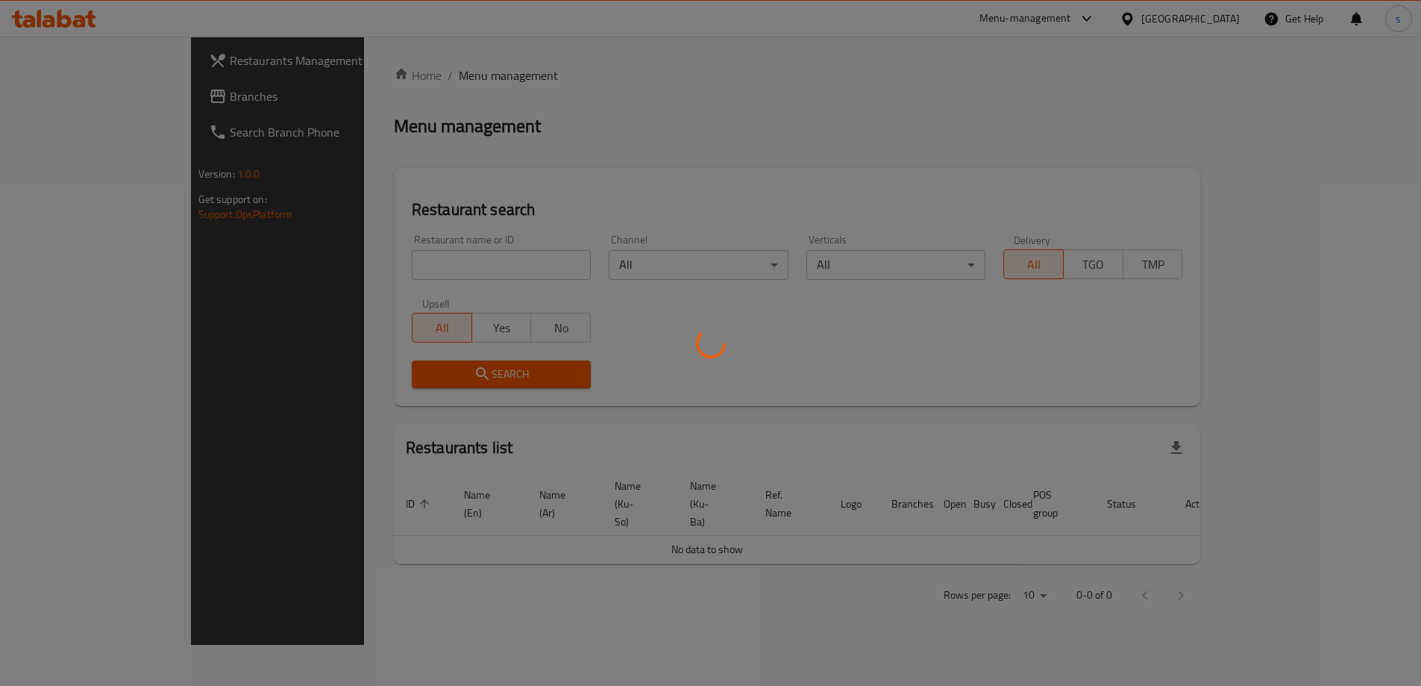
click at [360, 260] on div at bounding box center [710, 343] width 1421 height 686
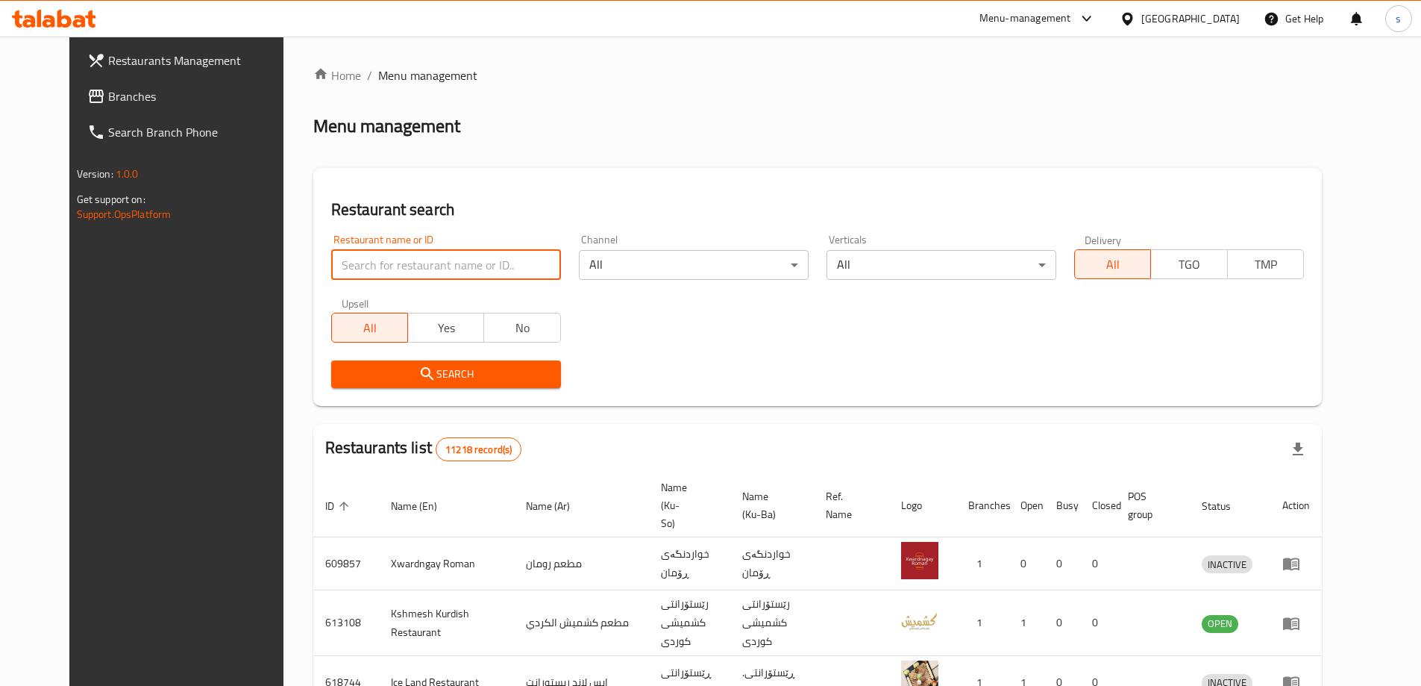
click at [360, 260] on input "search" at bounding box center [446, 265] width 230 height 30
paste input "Kudo Kudo"
type input "Kudo Kudo"
click button "Search" at bounding box center [446, 374] width 230 height 28
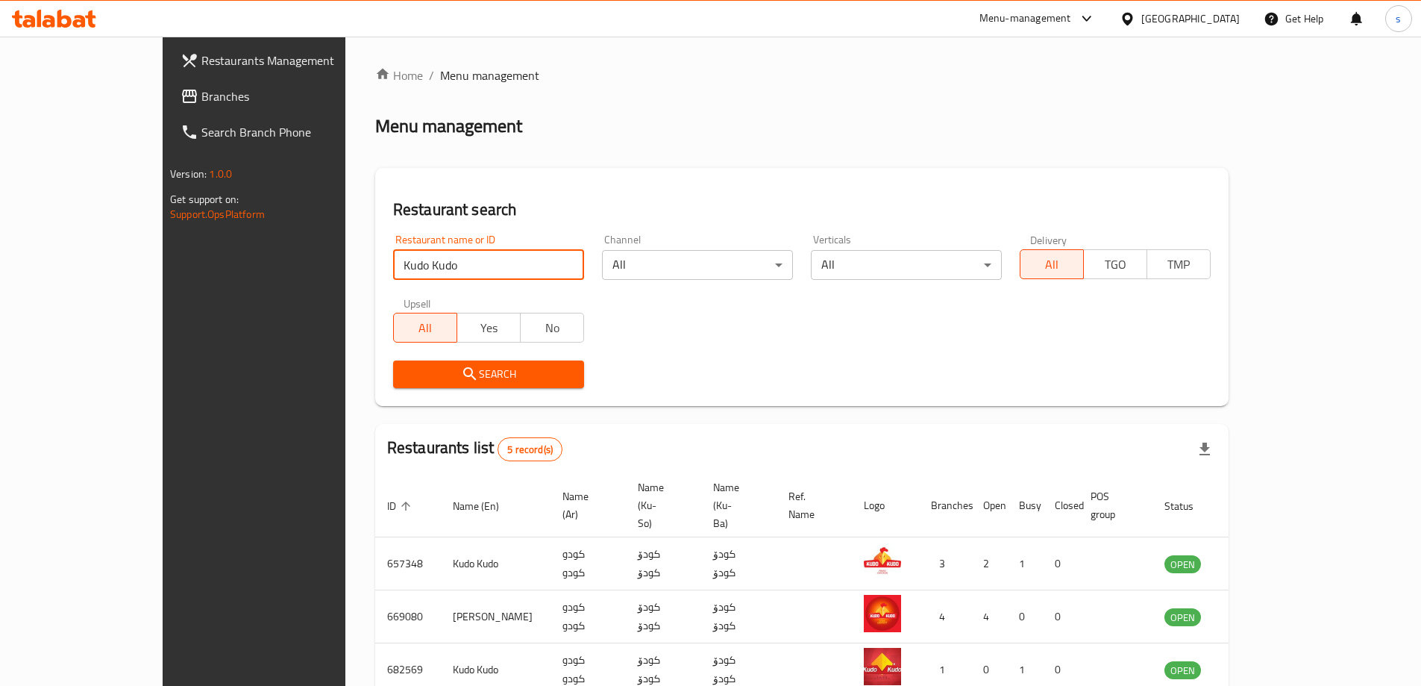
click at [536, 264] on input "Kudo Kudo" at bounding box center [488, 265] width 191 height 30
click at [523, 267] on input "Kudo Kudo" at bounding box center [488, 265] width 191 height 30
click at [169, 91] on link "Branches" at bounding box center [284, 96] width 231 height 36
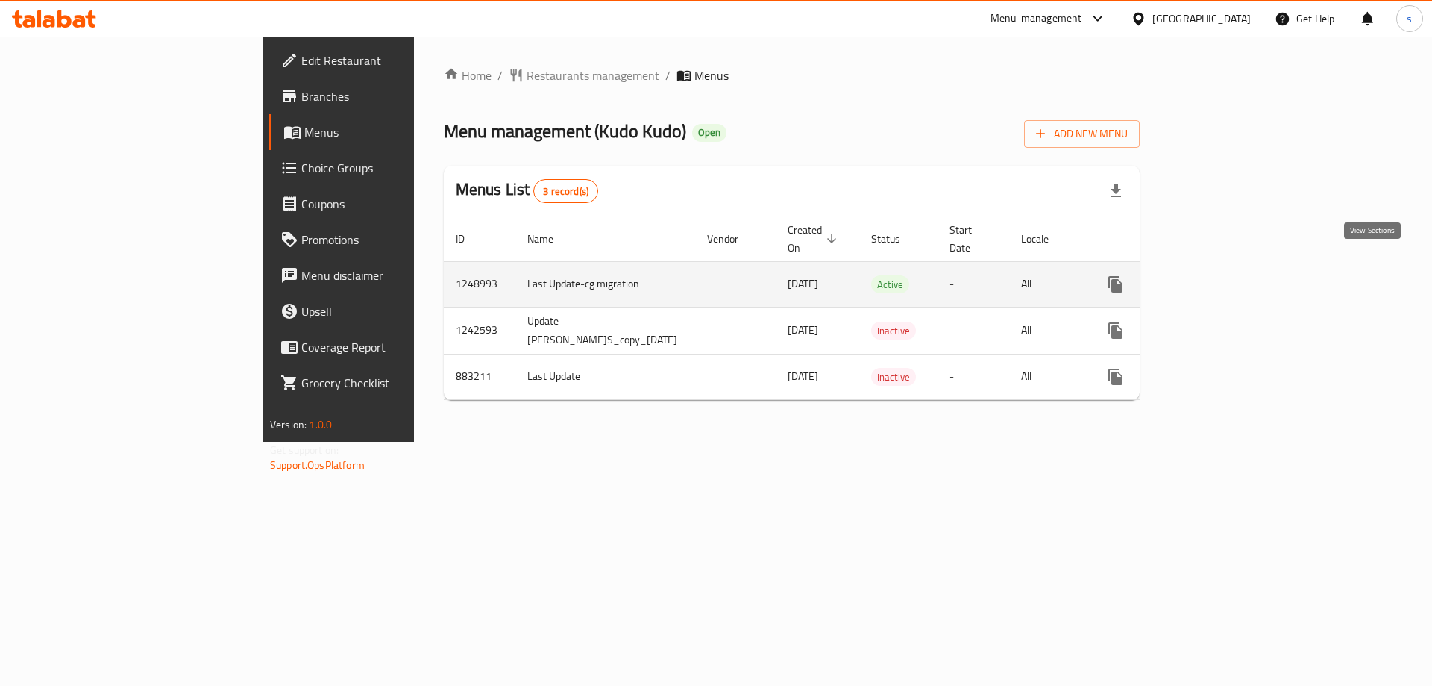
click at [1233, 275] on icon "enhanced table" at bounding box center [1224, 284] width 18 height 18
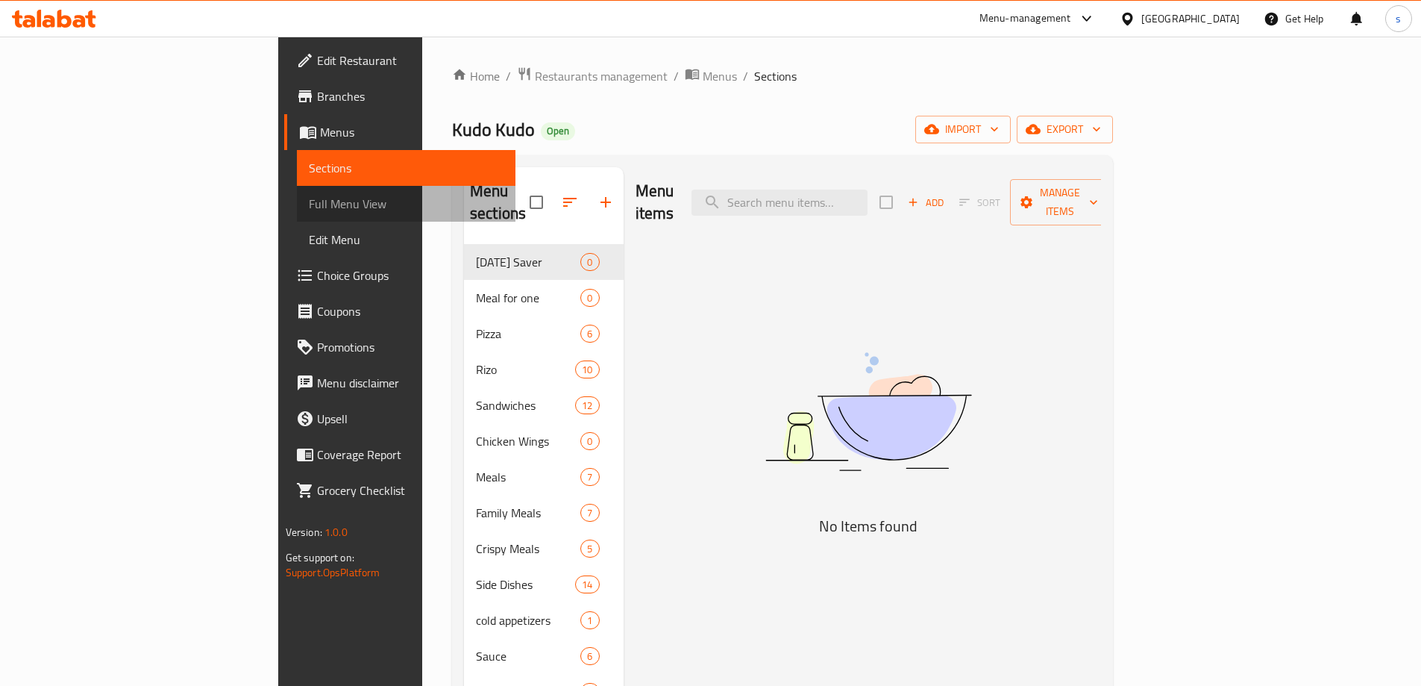
click at [309, 208] on span "Full Menu View" at bounding box center [406, 204] width 195 height 18
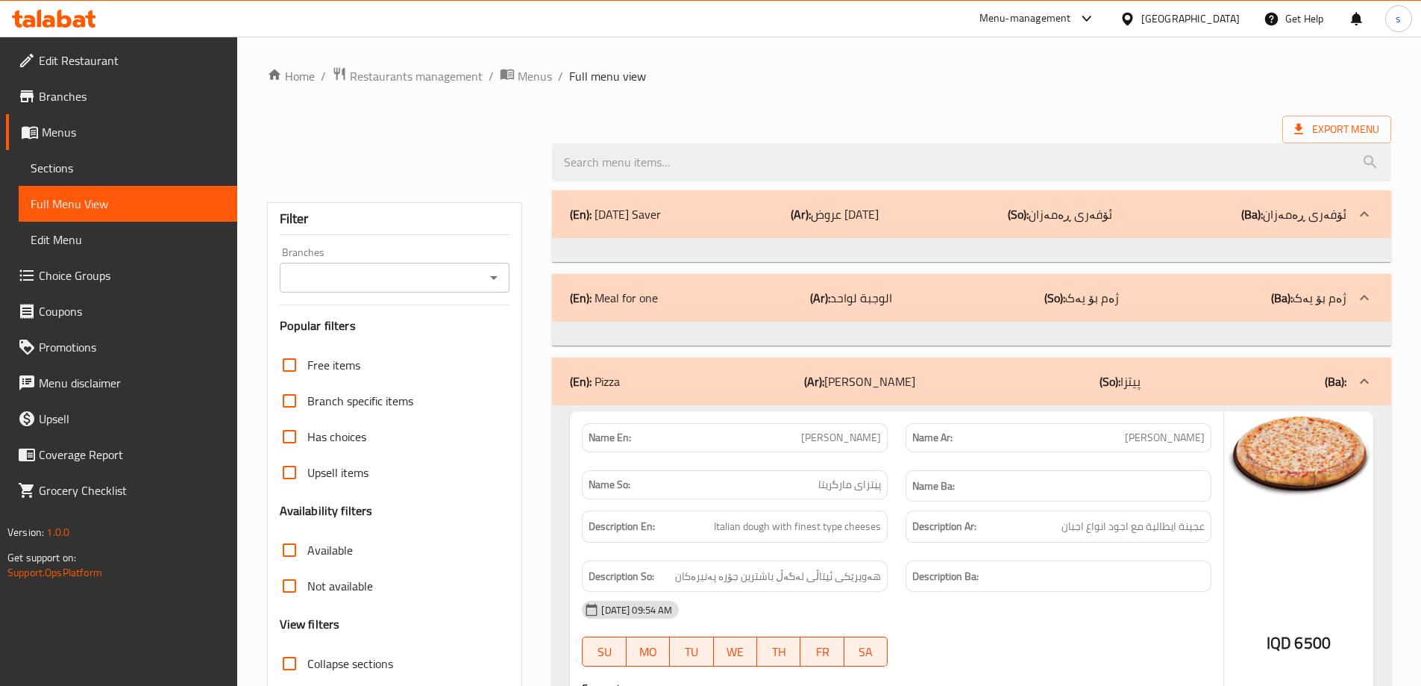
click at [497, 284] on icon "Open" at bounding box center [494, 278] width 18 height 18
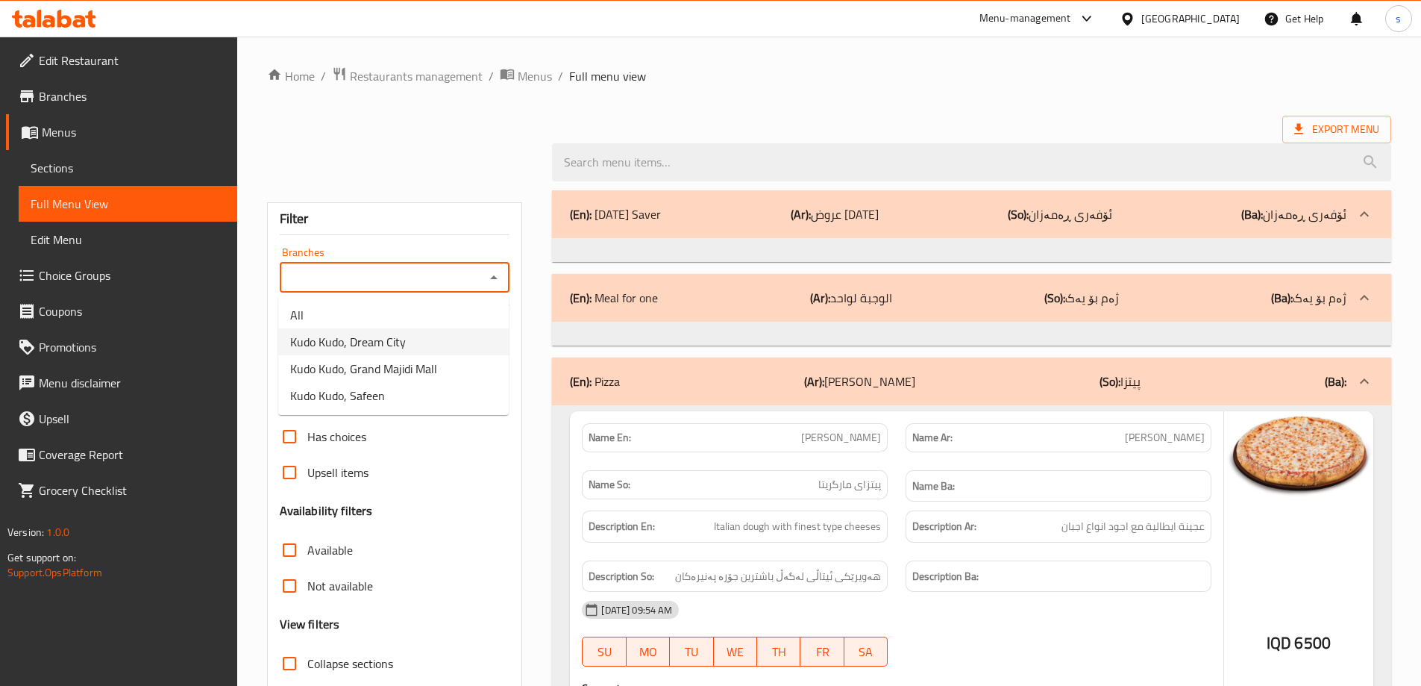
click at [445, 351] on li "Kudo Kudo, Dream City" at bounding box center [393, 341] width 231 height 27
type input "Kudo Kudo, Dream City"
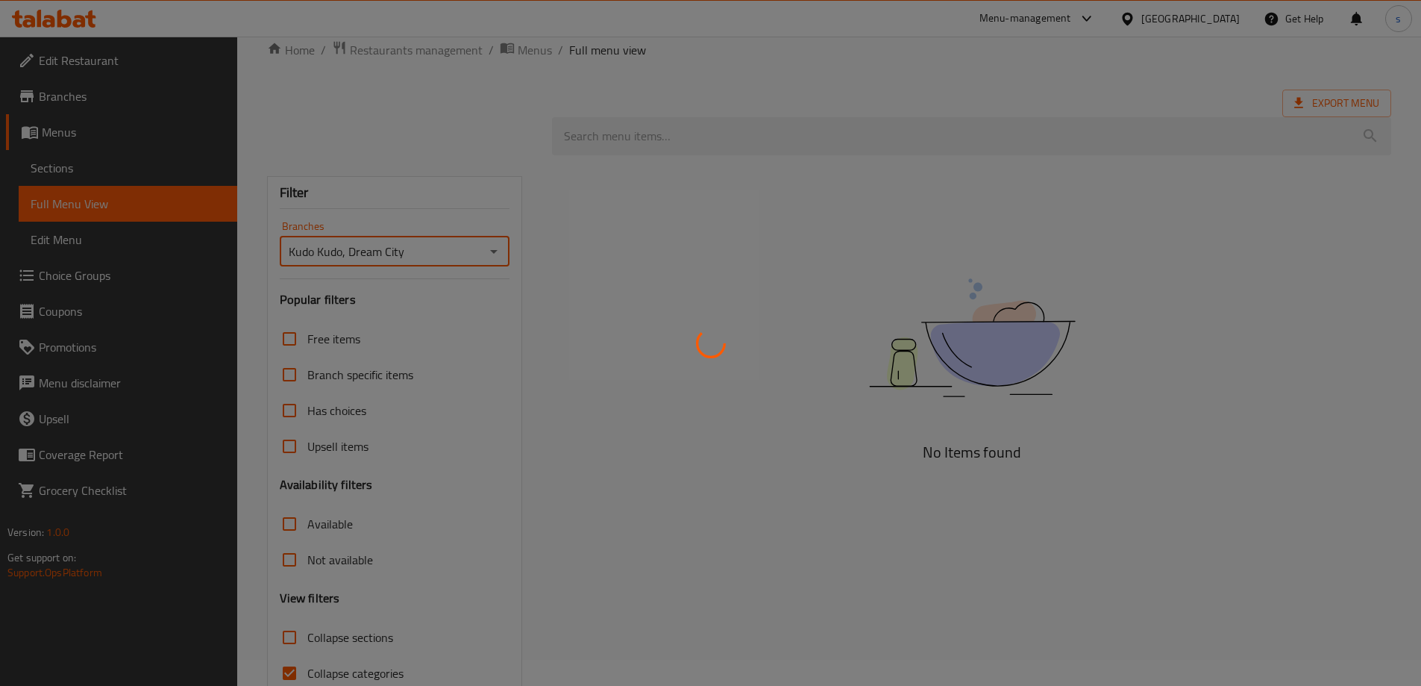
scroll to position [98, 0]
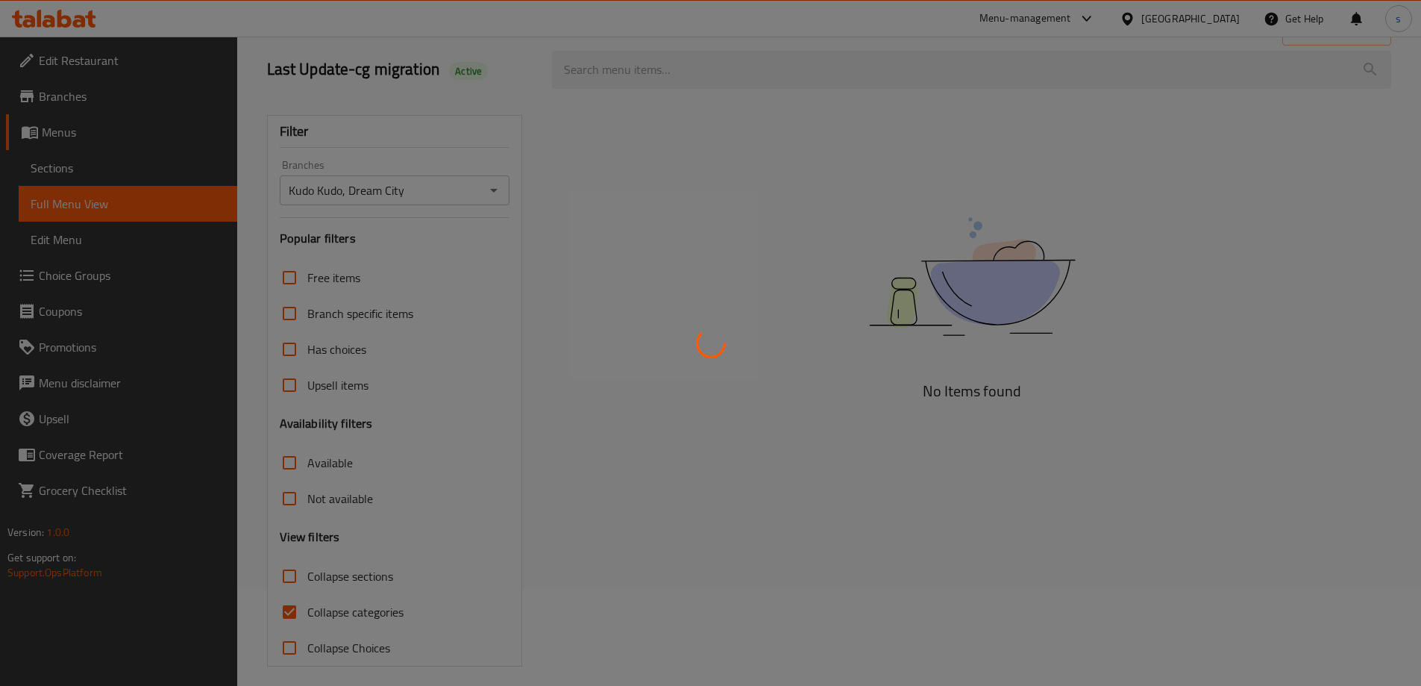
click at [583, 445] on div at bounding box center [710, 343] width 1421 height 686
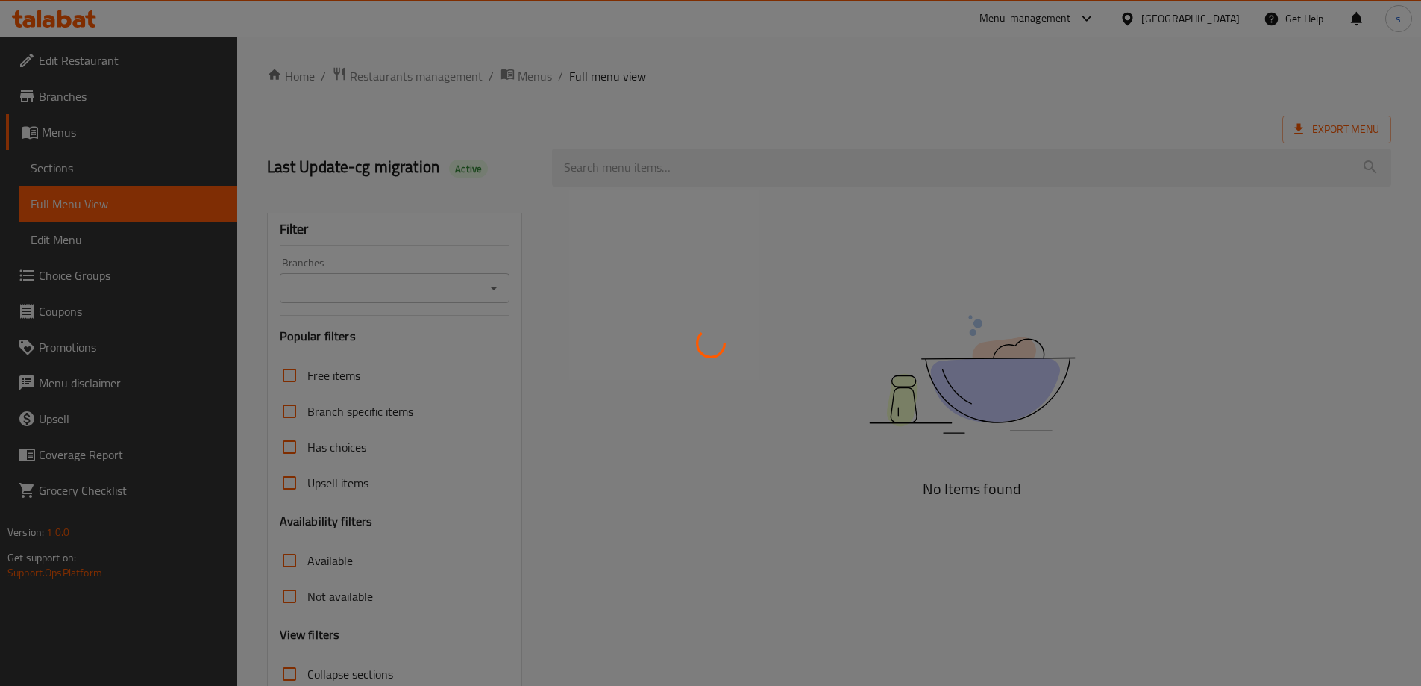
click at [488, 166] on div at bounding box center [710, 343] width 1421 height 686
drag, startPoint x: 815, startPoint y: 273, endPoint x: 781, endPoint y: 325, distance: 62.5
click at [784, 342] on div at bounding box center [710, 343] width 1421 height 686
click at [782, 321] on div at bounding box center [710, 343] width 1421 height 686
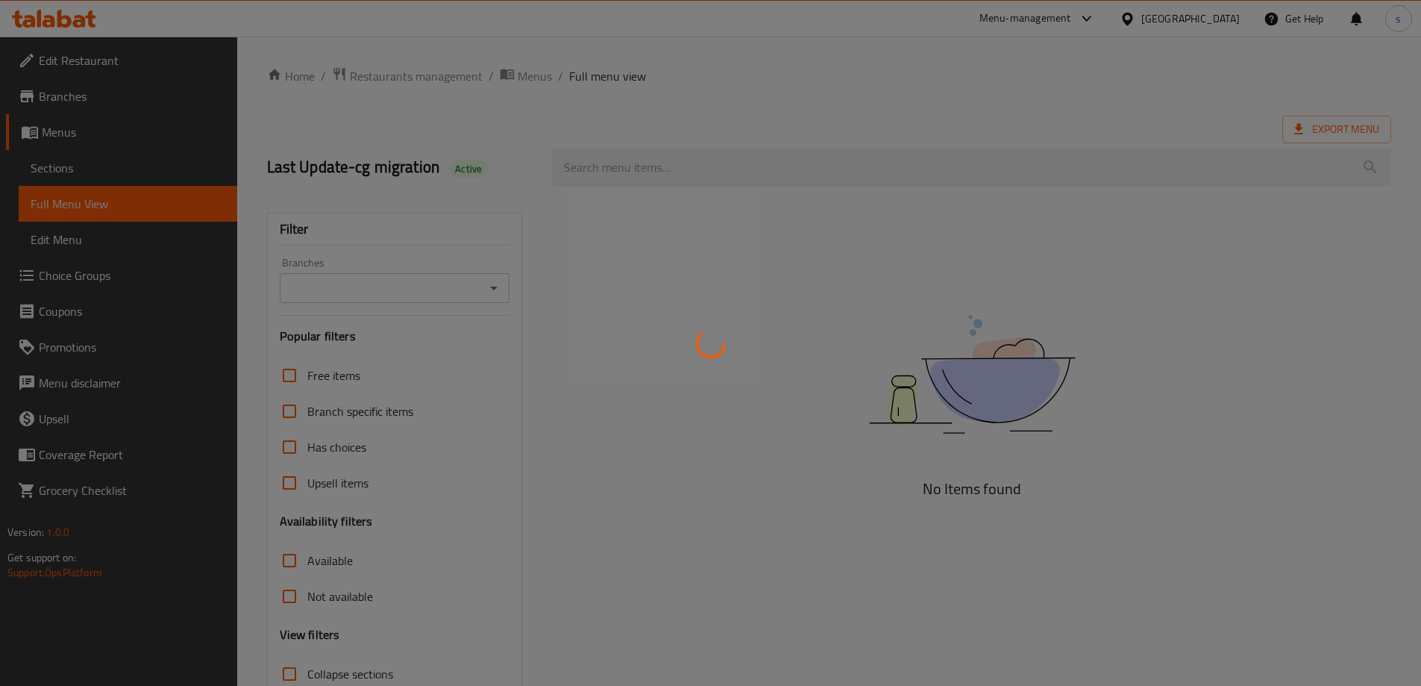
click at [782, 321] on div at bounding box center [710, 343] width 1421 height 686
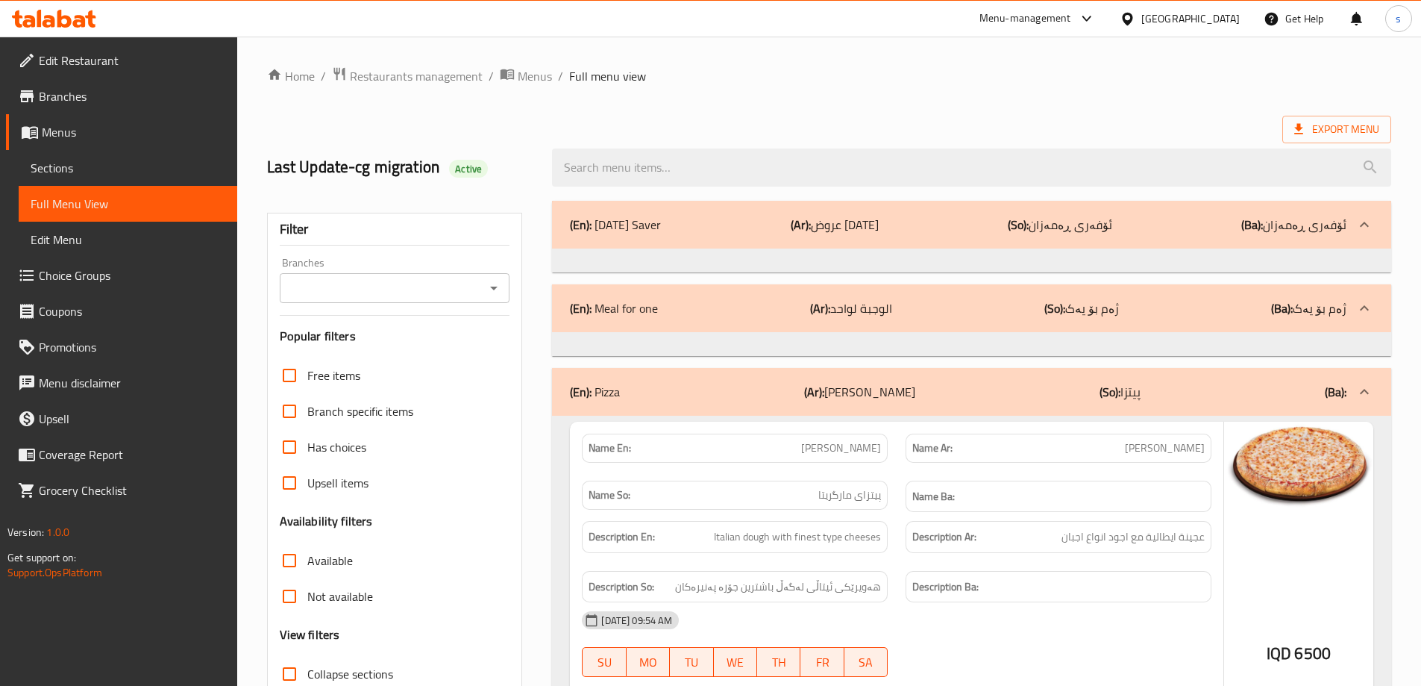
click at [487, 281] on icon "Open" at bounding box center [494, 288] width 18 height 18
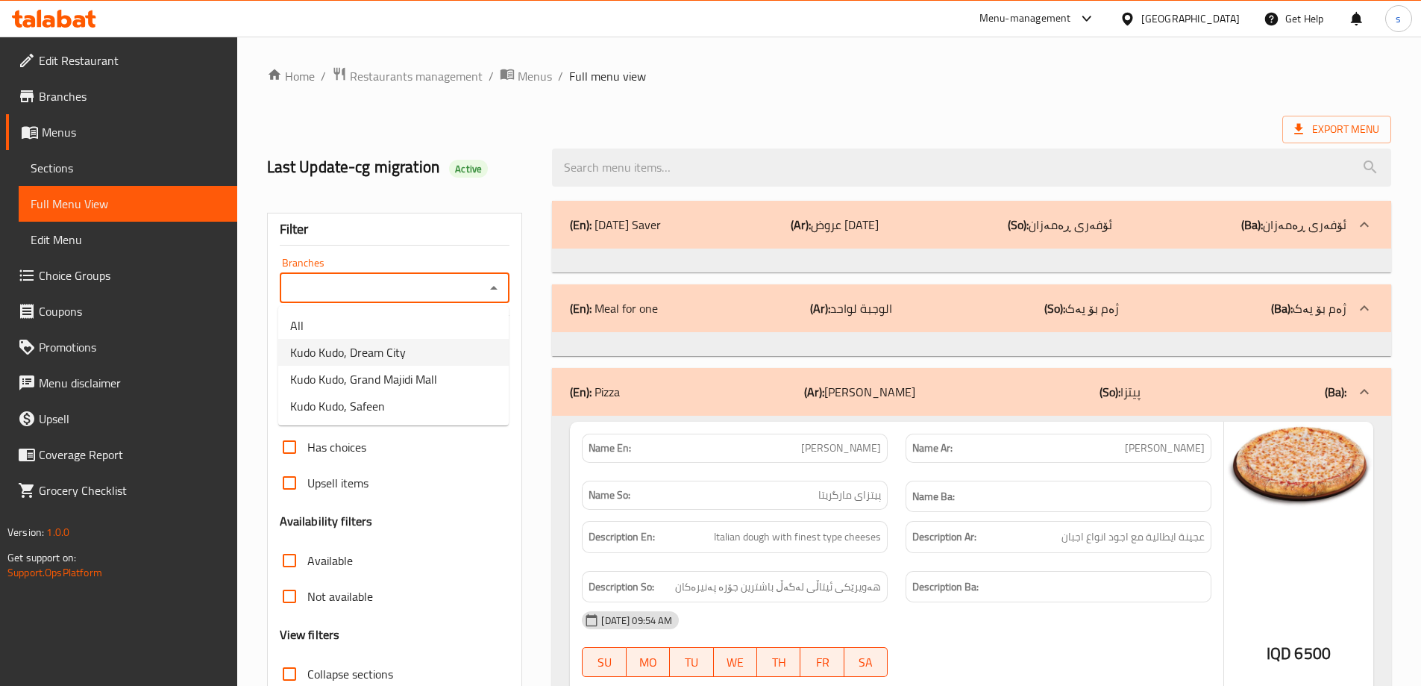
click at [476, 351] on li "Kudo Kudo, Dream City" at bounding box center [393, 352] width 231 height 27
type input "Kudo Kudo, Dream City"
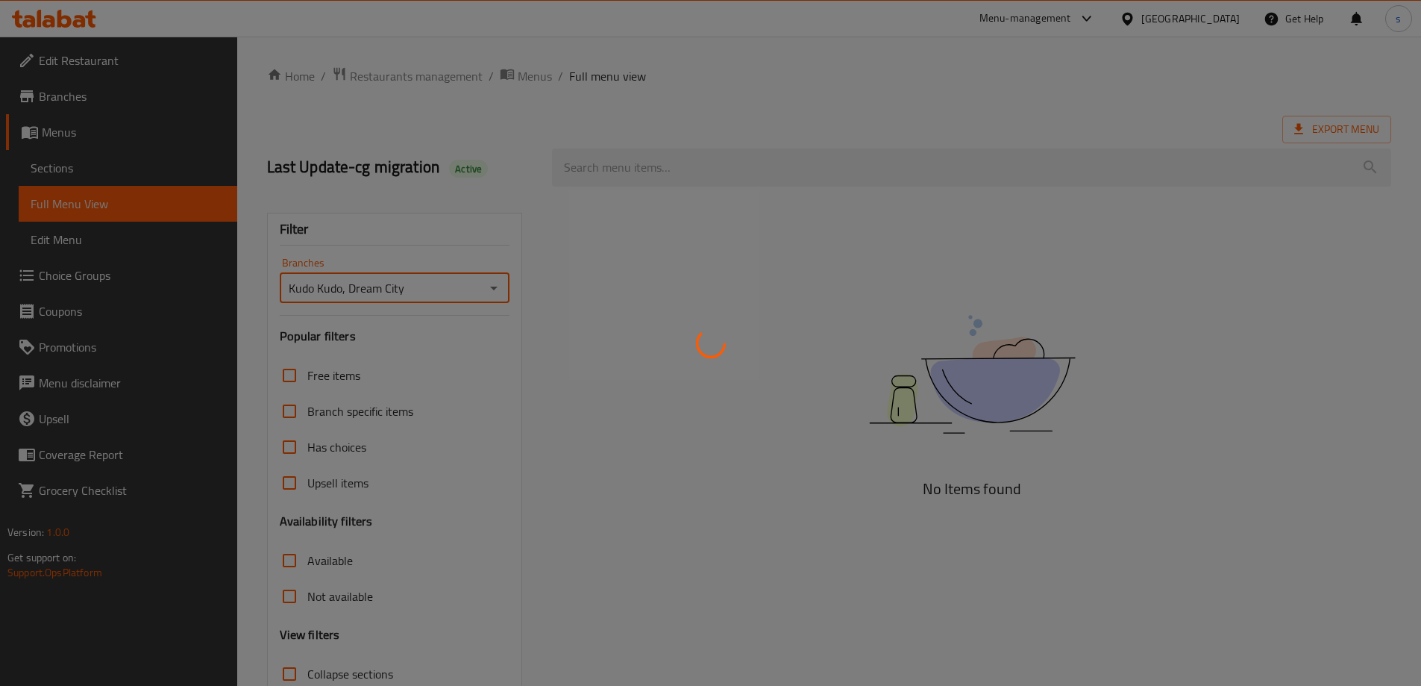
click at [646, 171] on div at bounding box center [710, 343] width 1421 height 686
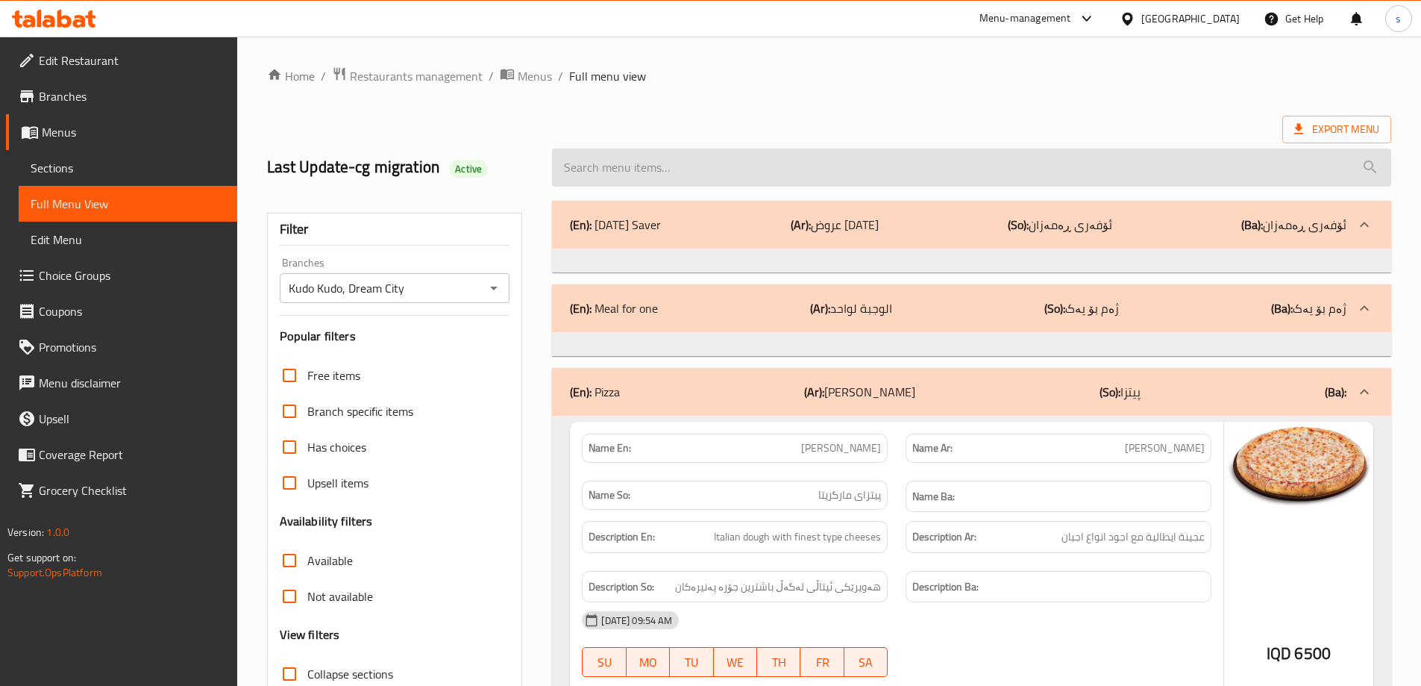
click at [661, 157] on input "search" at bounding box center [971, 167] width 839 height 38
paste input "693700"
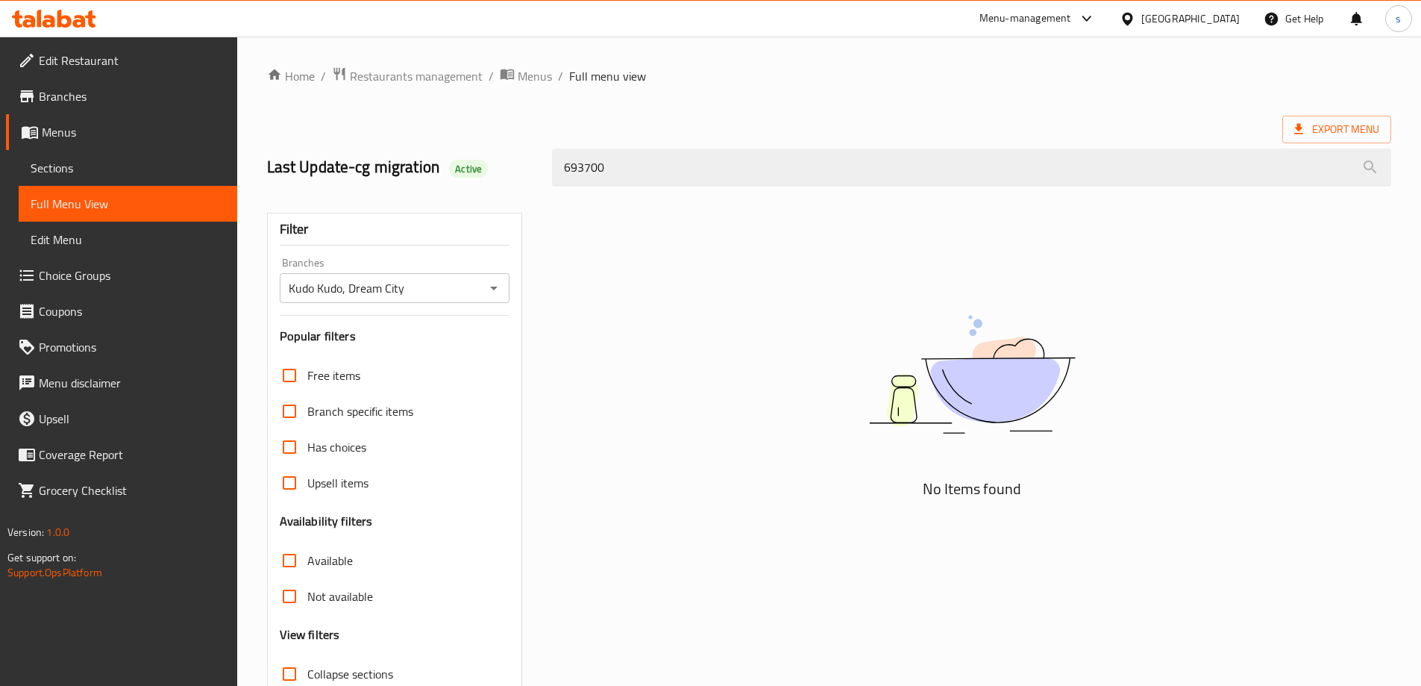
drag, startPoint x: 622, startPoint y: 155, endPoint x: 545, endPoint y: 174, distance: 79.1
click at [545, 174] on div "693700" at bounding box center [971, 168] width 857 height 56
paste input "Smoked Rizo"
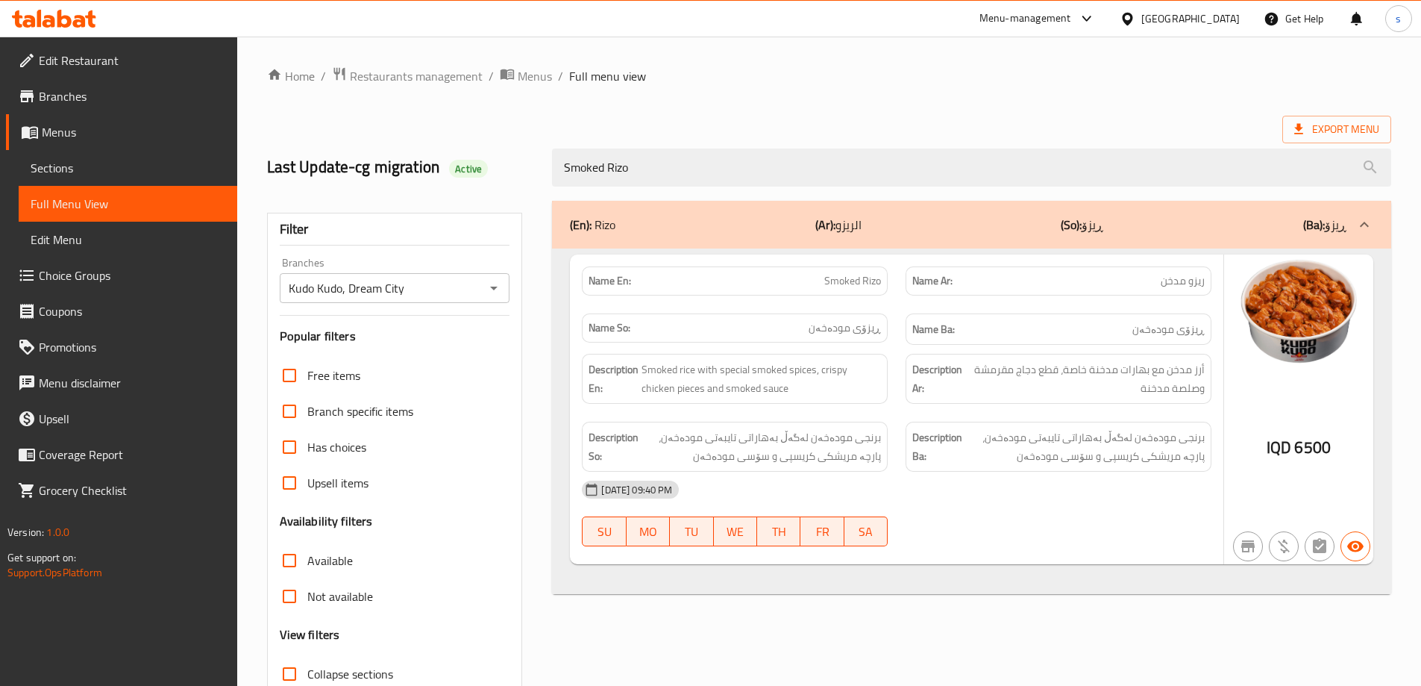
scroll to position [108, 0]
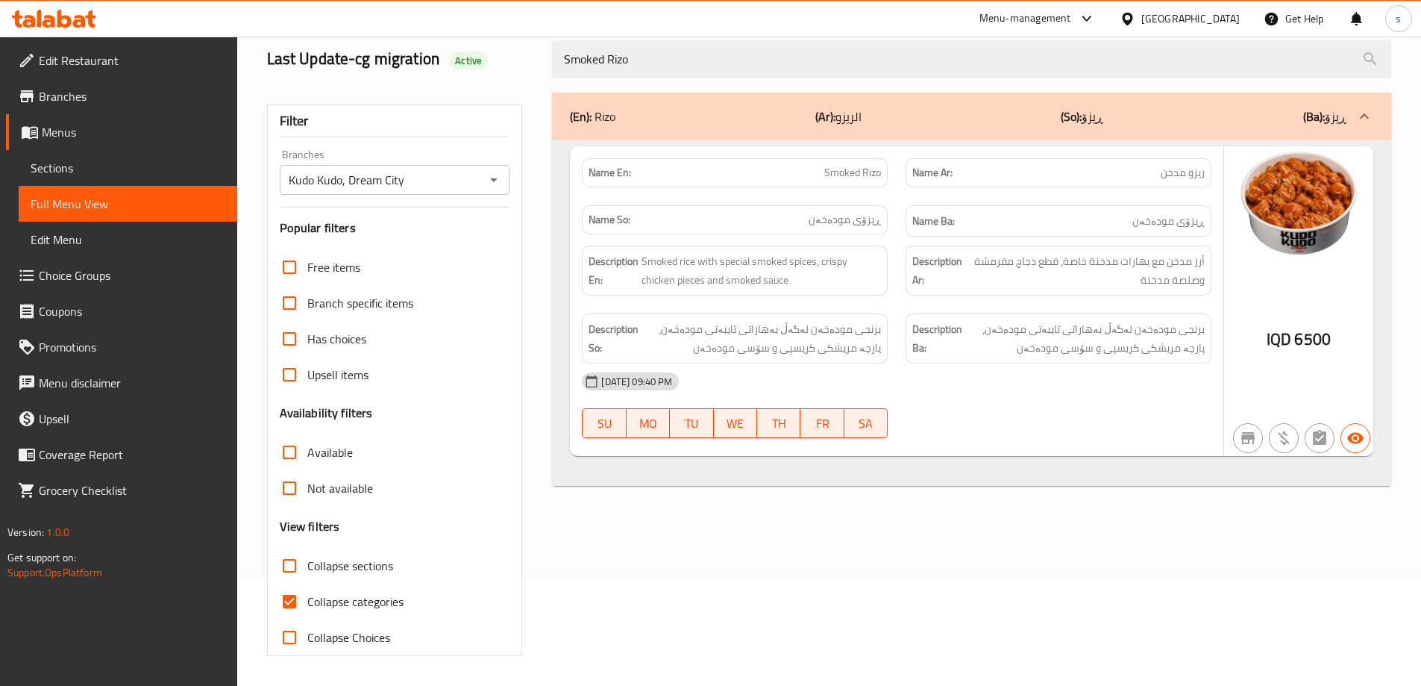
type input "Smoked Rizo"
click at [284, 606] on input "Collapse categories" at bounding box center [290, 601] width 36 height 36
checkbox input "false"
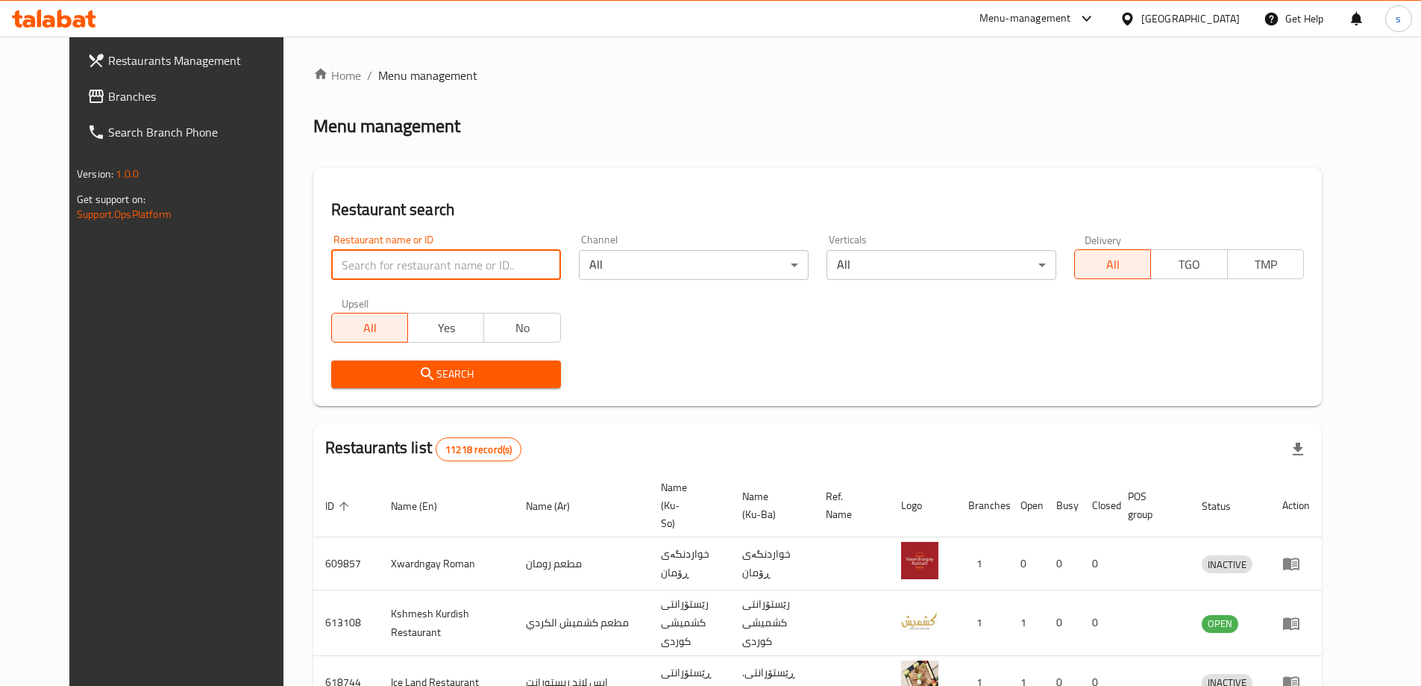
click at [342, 254] on input "search" at bounding box center [446, 265] width 230 height 30
paste input "Buck’s"
click button "Search" at bounding box center [446, 374] width 230 height 28
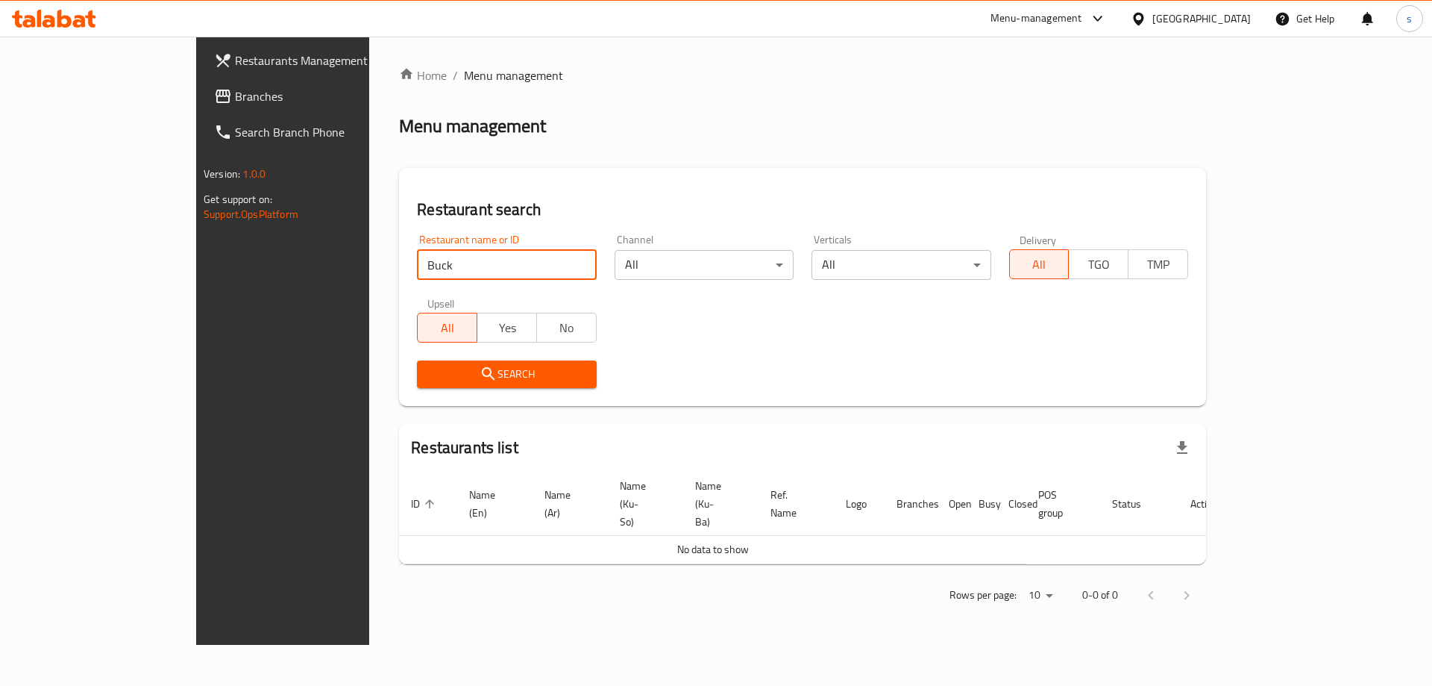
type input "Buck"
click button "Search" at bounding box center [506, 374] width 179 height 28
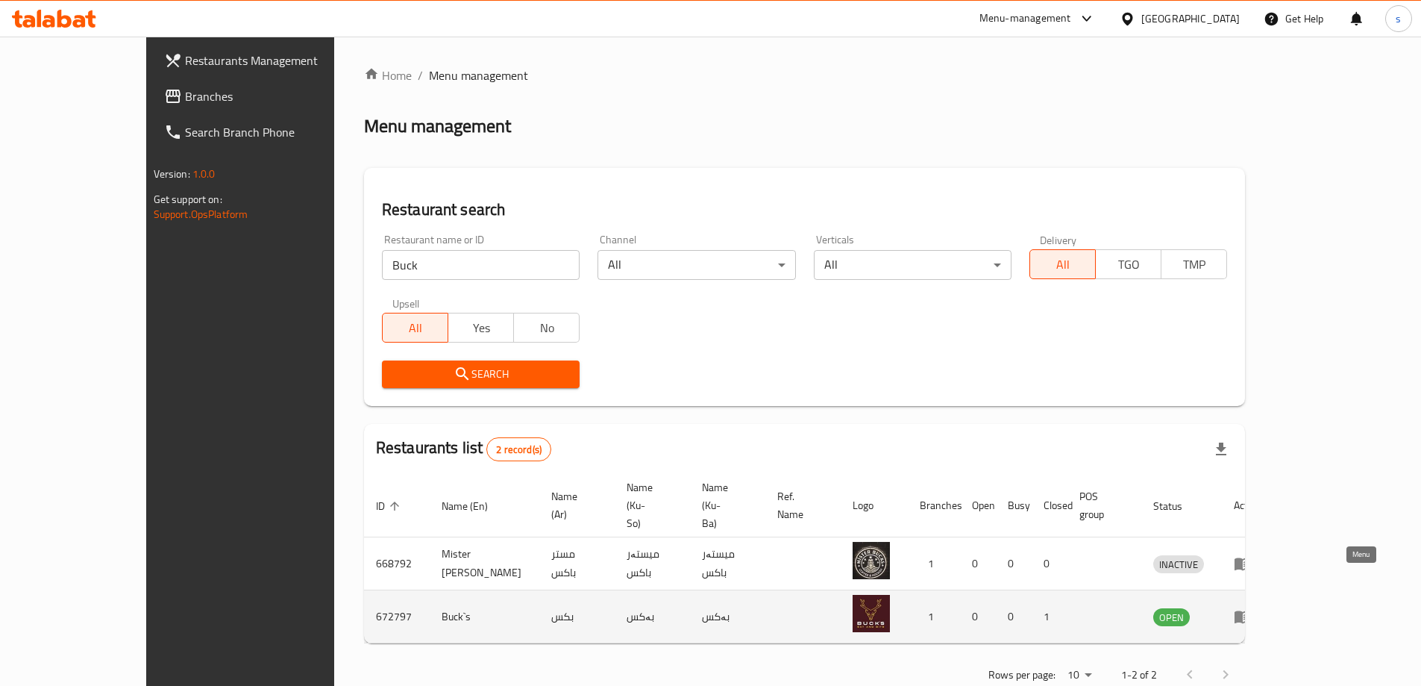
click at [1251, 611] on icon "enhanced table" at bounding box center [1243, 617] width 16 height 13
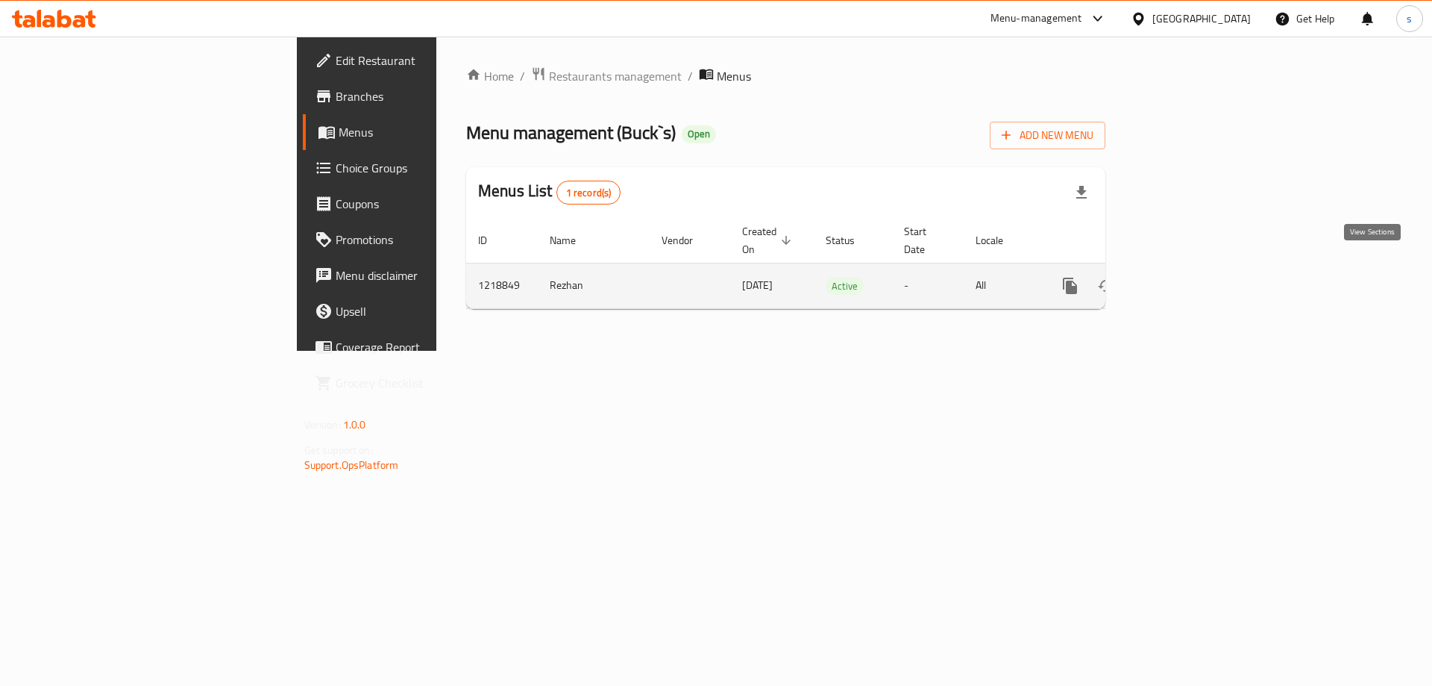
click at [1187, 277] on icon "enhanced table" at bounding box center [1178, 286] width 18 height 18
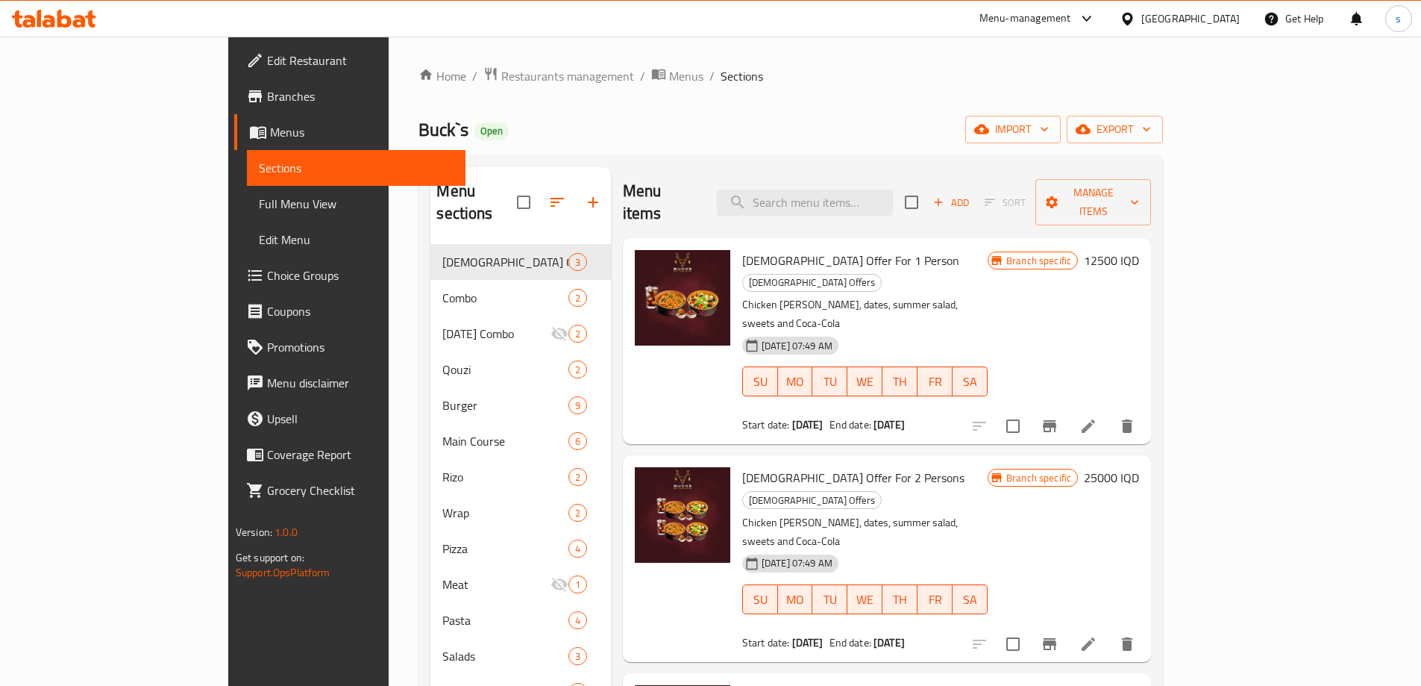
click at [234, 110] on link "Branches" at bounding box center [349, 96] width 231 height 36
